Goal: Book appointment/travel/reservation

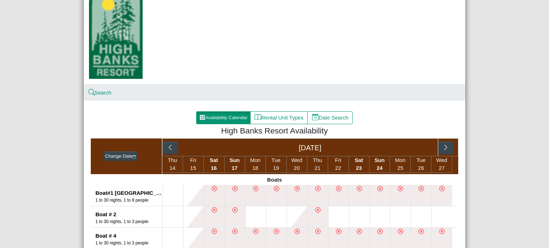
scroll to position [48, 0]
click at [442, 145] on icon "chevron right" at bounding box center [445, 147] width 7 height 7
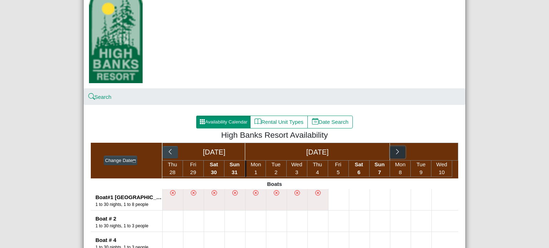
scroll to position [44, 0]
click at [274, 120] on button "Rental Unit Types" at bounding box center [279, 122] width 58 height 13
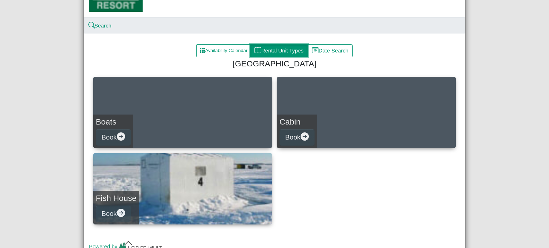
scroll to position [114, 0]
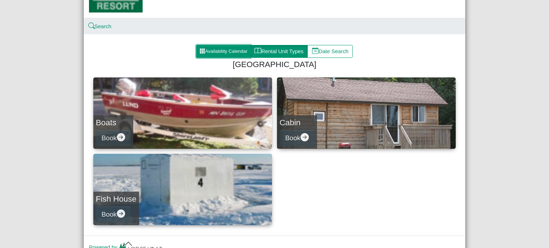
click at [218, 48] on button "Availability Calendar" at bounding box center [223, 51] width 54 height 13
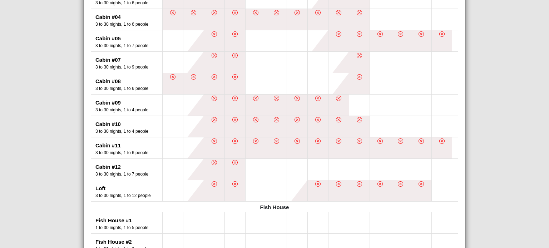
scroll to position [385, 0]
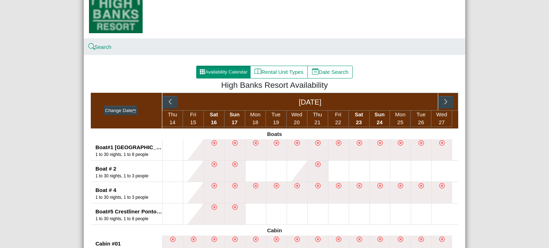
scroll to position [94, 0]
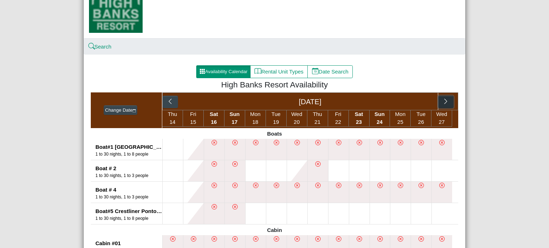
click at [442, 98] on button "button" at bounding box center [445, 102] width 15 height 13
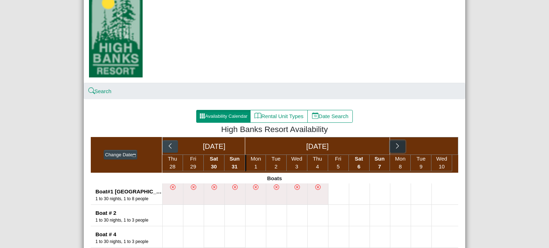
scroll to position [49, 0]
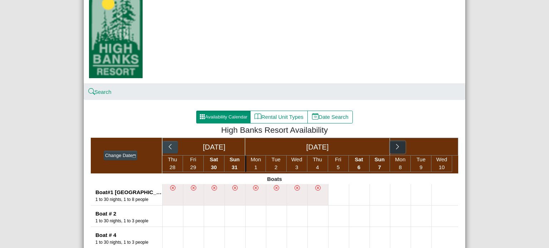
click at [397, 148] on icon "chevron right" at bounding box center [397, 147] width 7 height 7
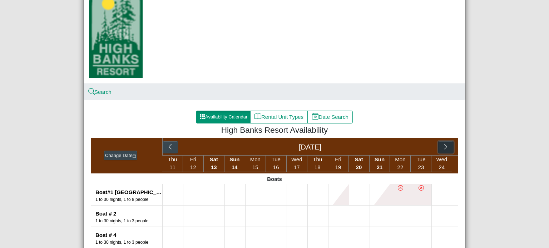
click at [446, 146] on icon "chevron right" at bounding box center [445, 147] width 7 height 7
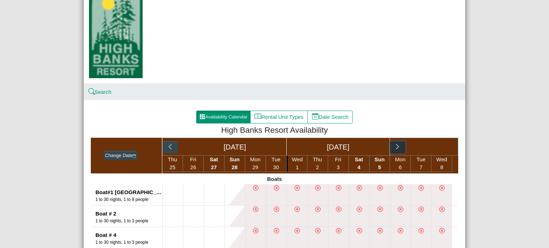
click at [394, 147] on icon "chevron right" at bounding box center [397, 147] width 7 height 7
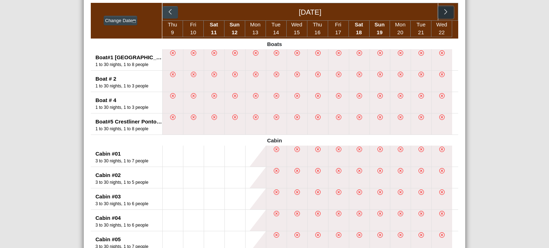
scroll to position [184, 0]
click at [169, 11] on icon "chevron left" at bounding box center [170, 12] width 7 height 7
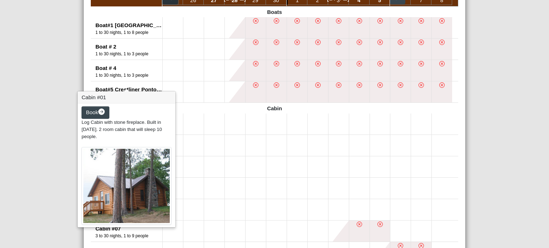
scroll to position [0, 0]
